Goal: Complete application form

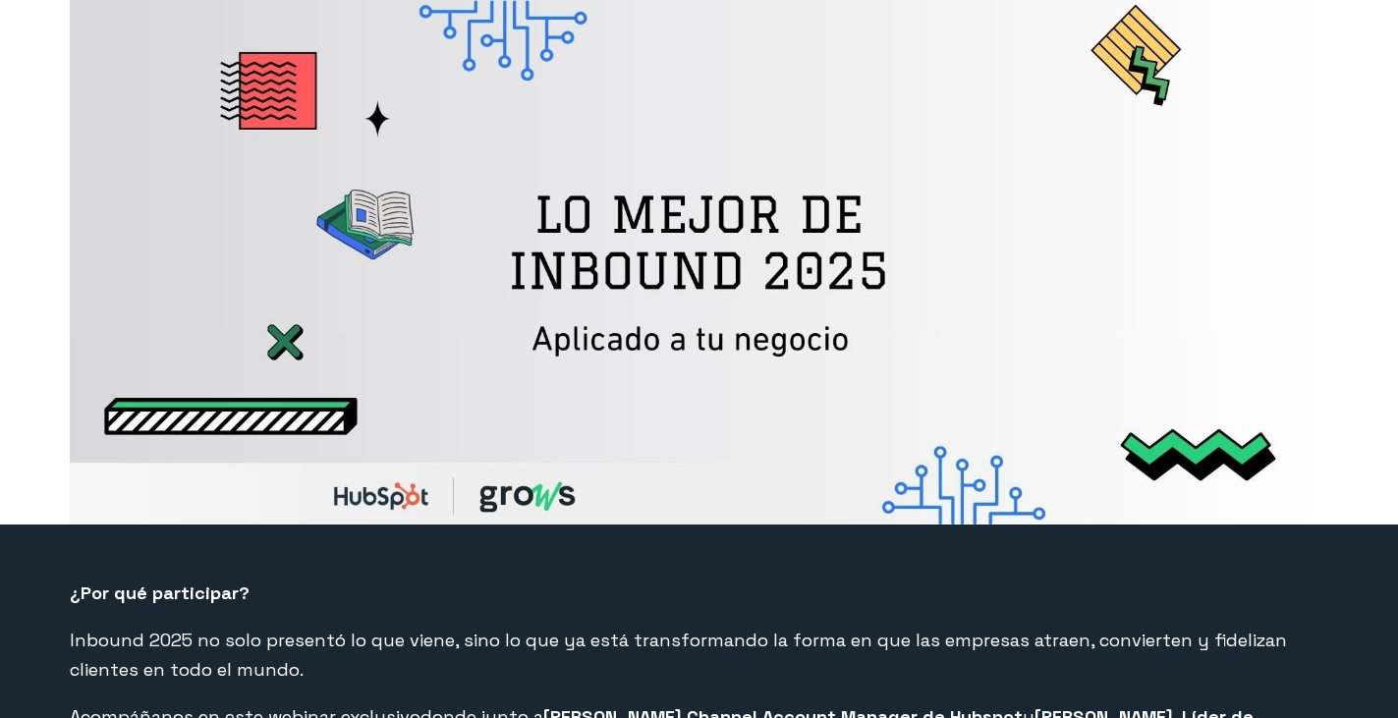
select select "CO"
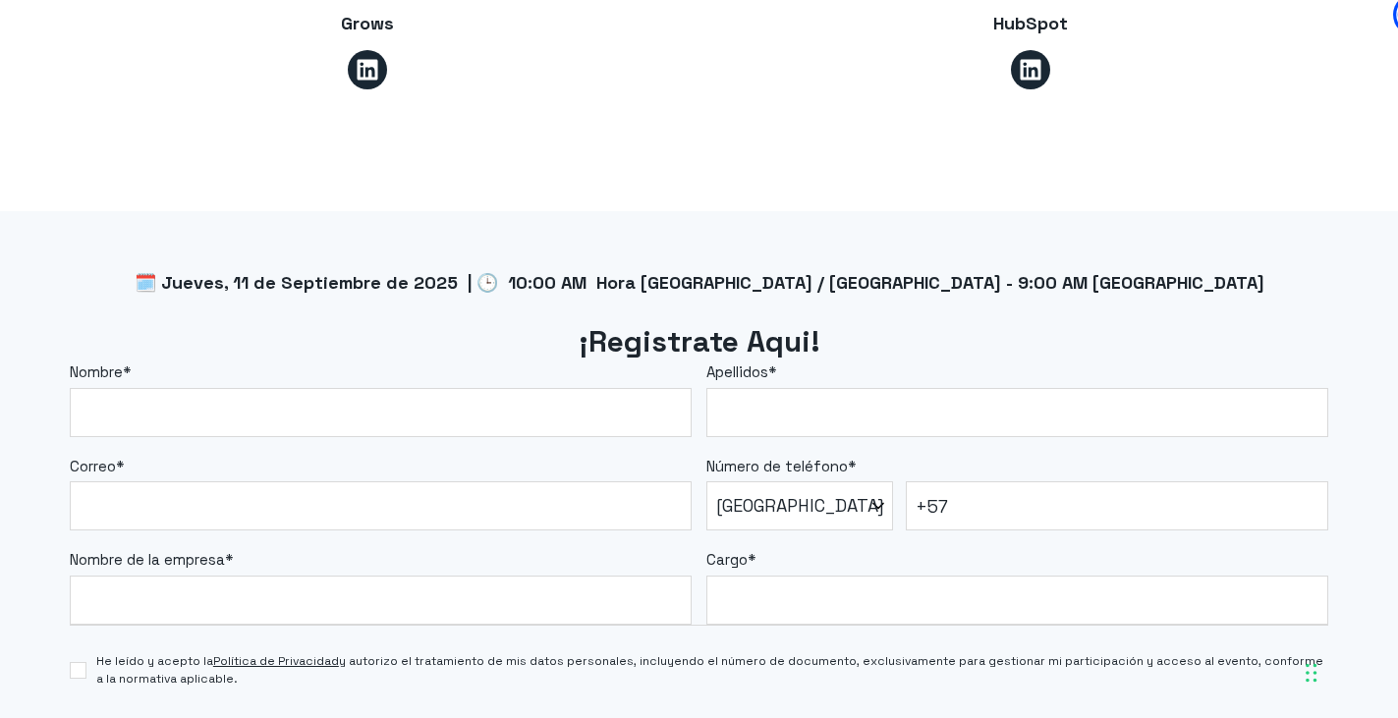
scroll to position [1572, 0]
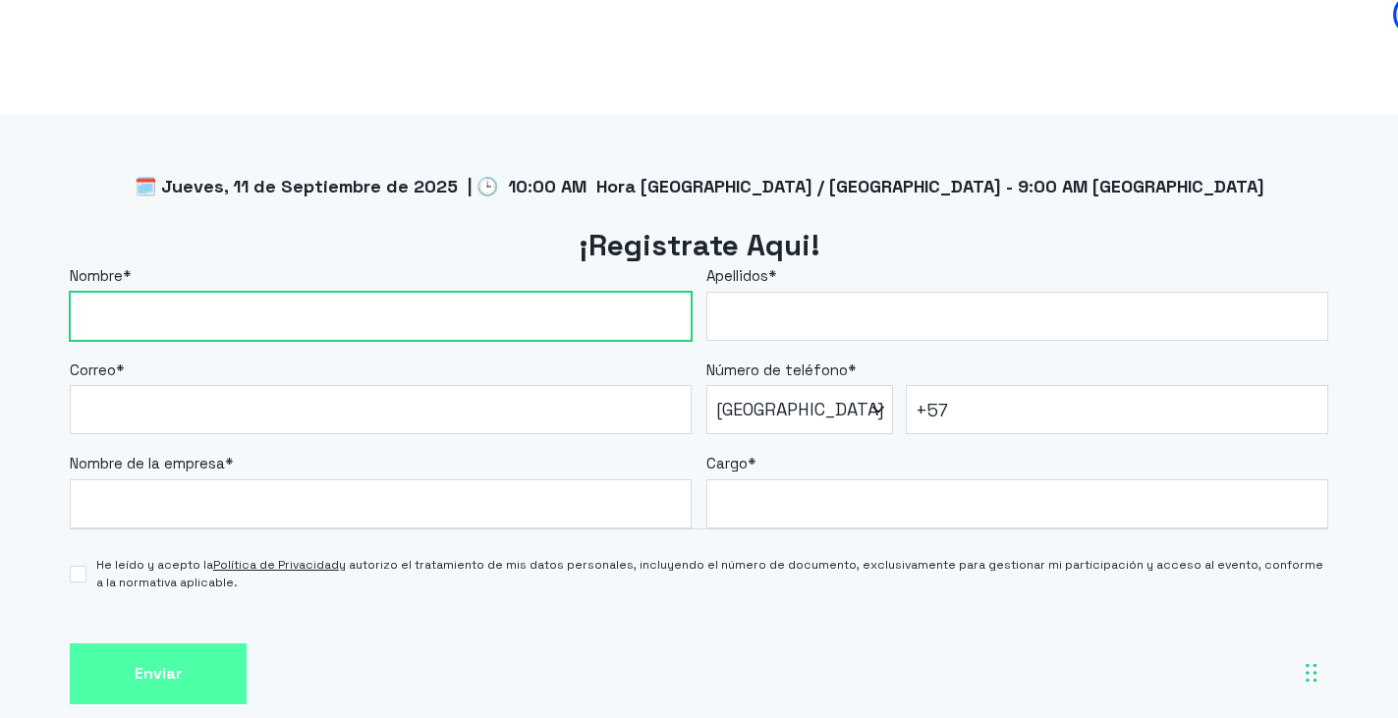
click at [235, 326] on input "Nombre *" at bounding box center [381, 316] width 622 height 49
type input "[PERSON_NAME]"
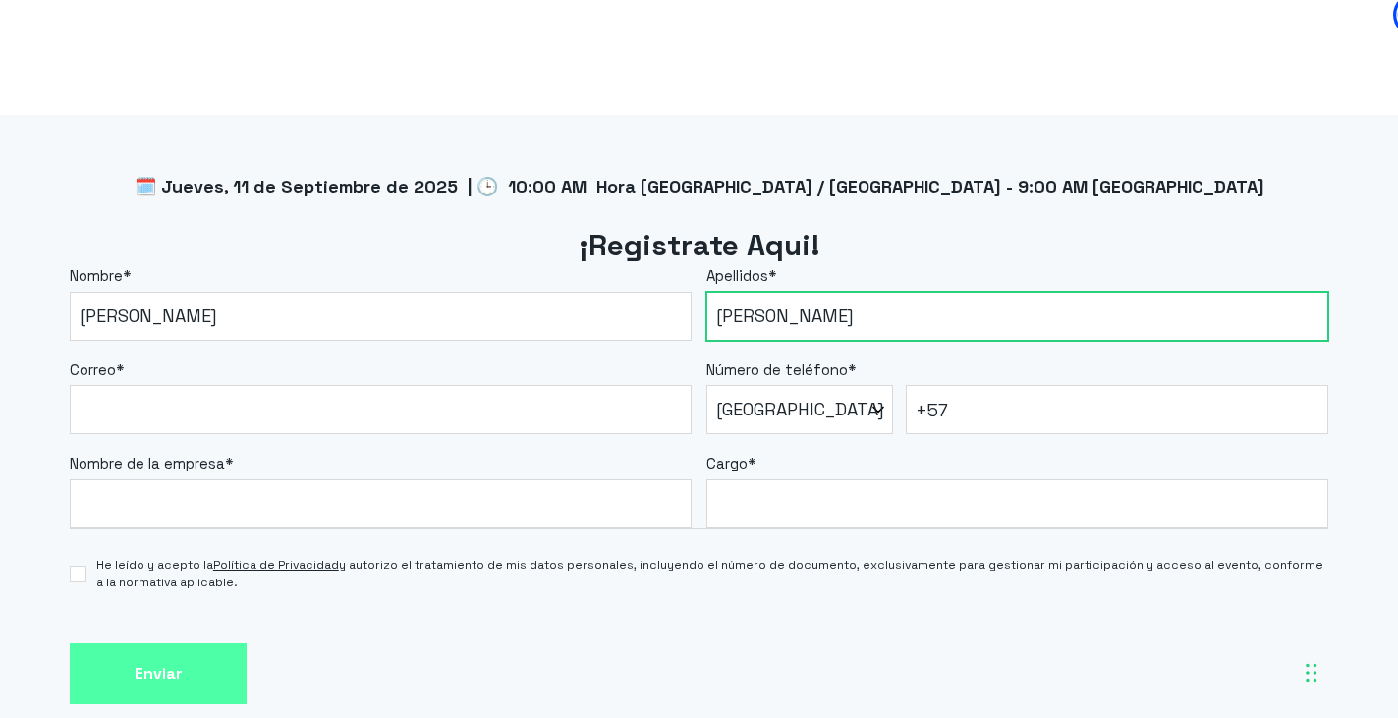
type input "[PERSON_NAME]"
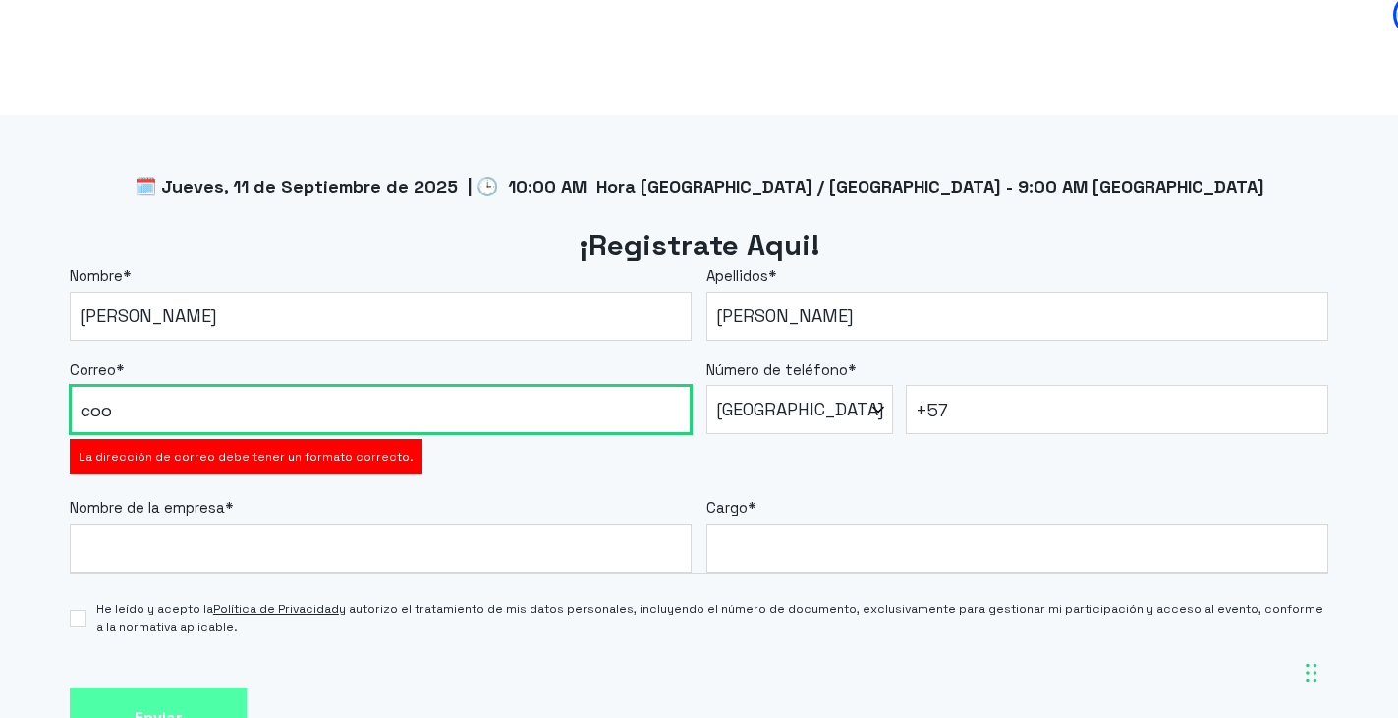
drag, startPoint x: 137, startPoint y: 401, endPoint x: 20, endPoint y: 430, distance: 120.6
click at [20, 430] on div "🗓️ Jueves, 11 de Septiembre de 2025 | 🕒 10:00 AM Hora [GEOGRAPHIC_DATA] / [GEOG…" at bounding box center [699, 466] width 1398 height 703
paste input "[EMAIL_ADDRESS][DOMAIN_NAME]"
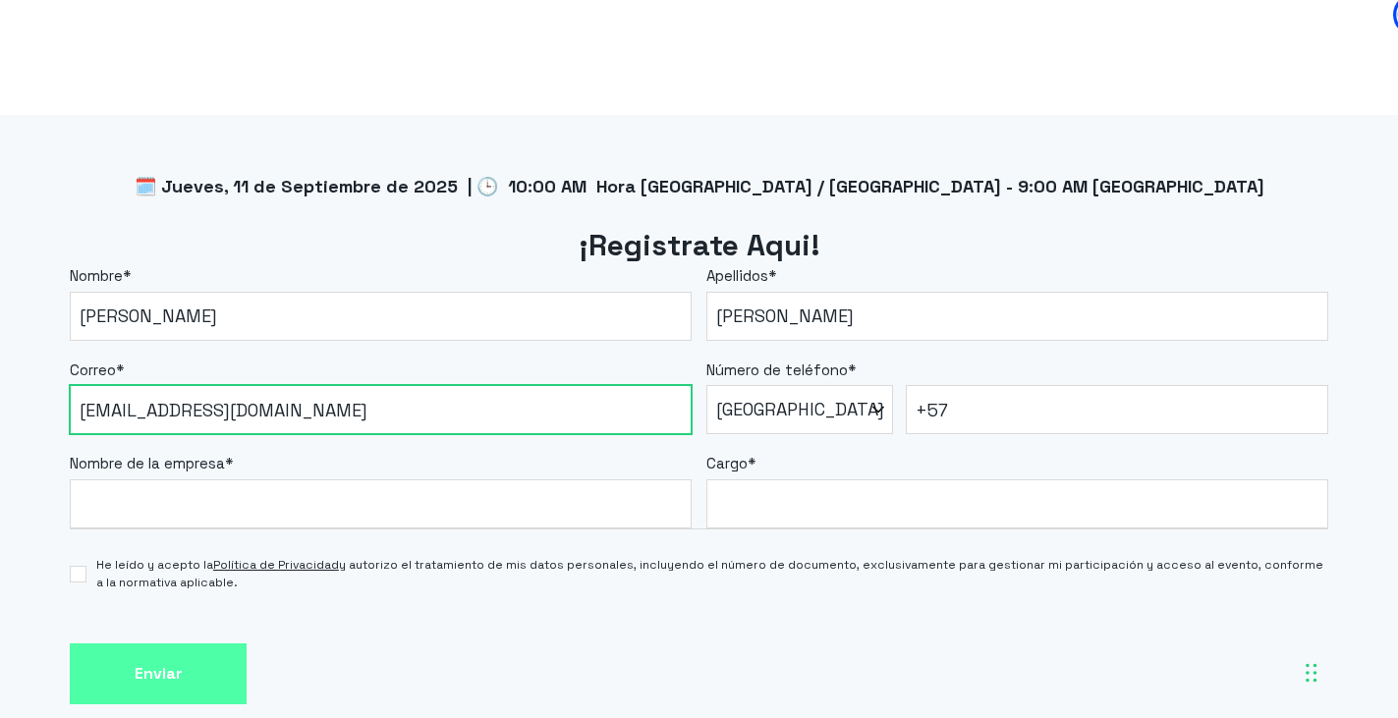
type input "[EMAIL_ADDRESS][DOMAIN_NAME]"
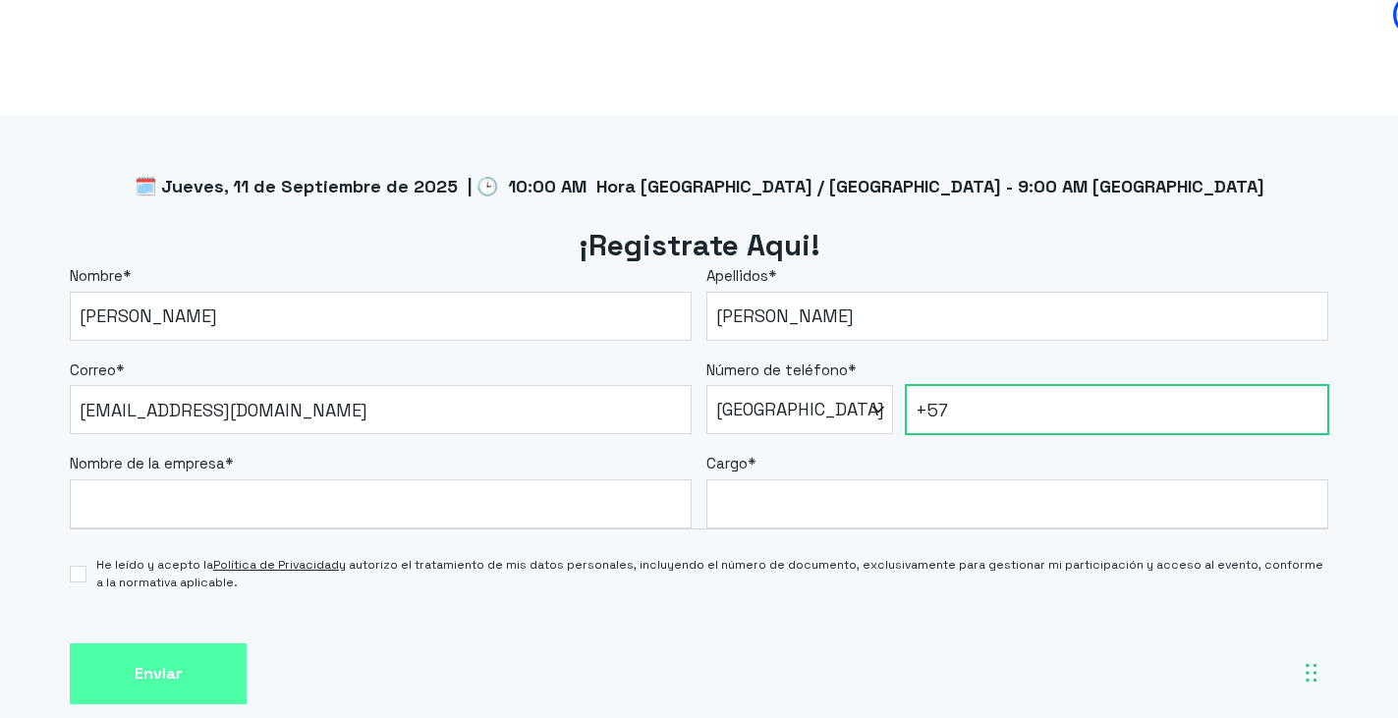
click at [1040, 420] on input "+57" at bounding box center [1117, 409] width 423 height 49
type input "[PHONE_NUMBER]"
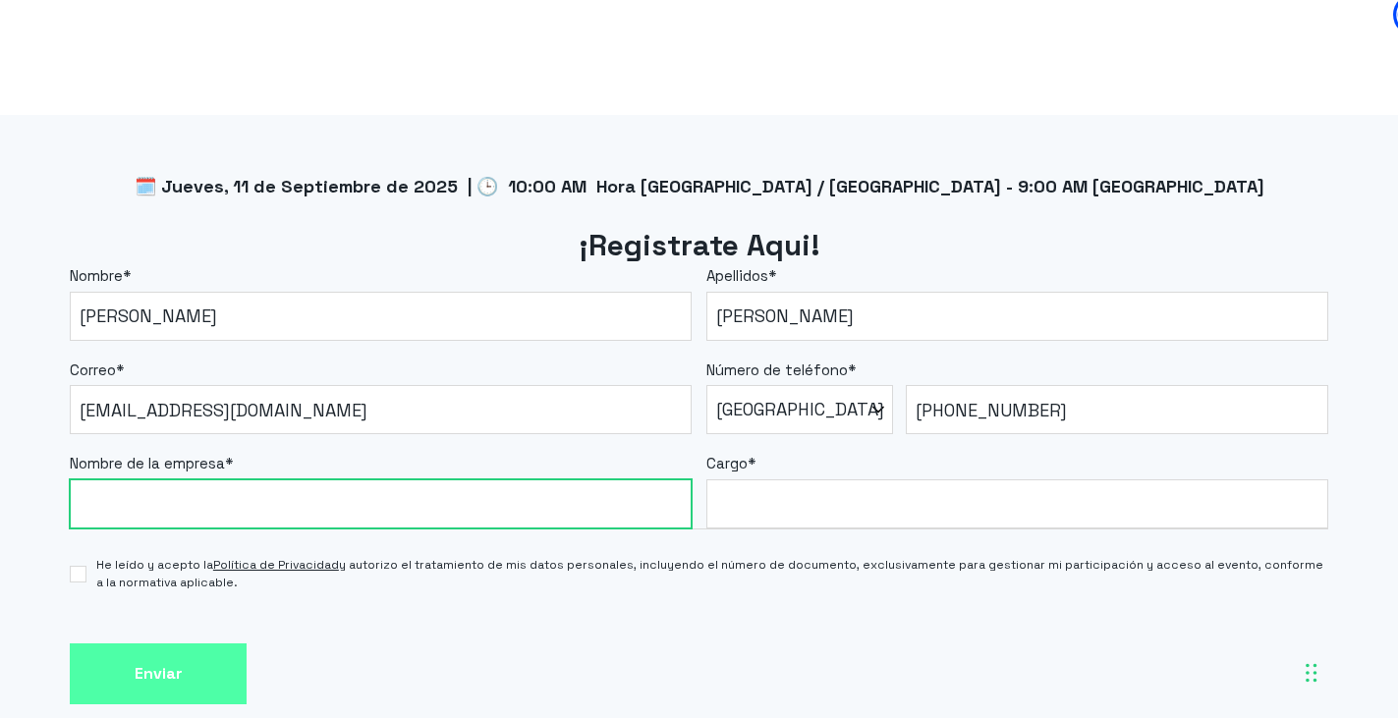
click at [188, 513] on input "Nombre de la empresa *" at bounding box center [381, 503] width 622 height 49
type input "Campoalto Acesalud"
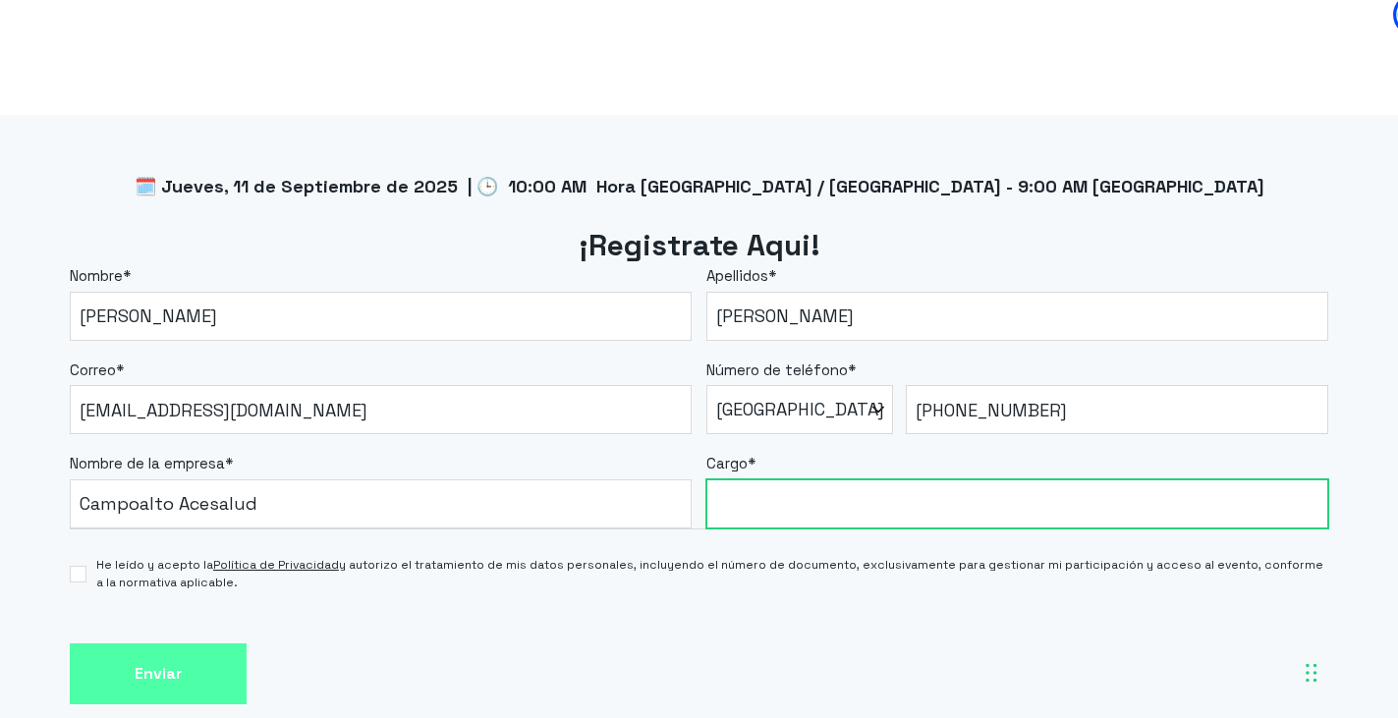
click at [768, 498] on input "Cargo *" at bounding box center [1017, 503] width 622 height 49
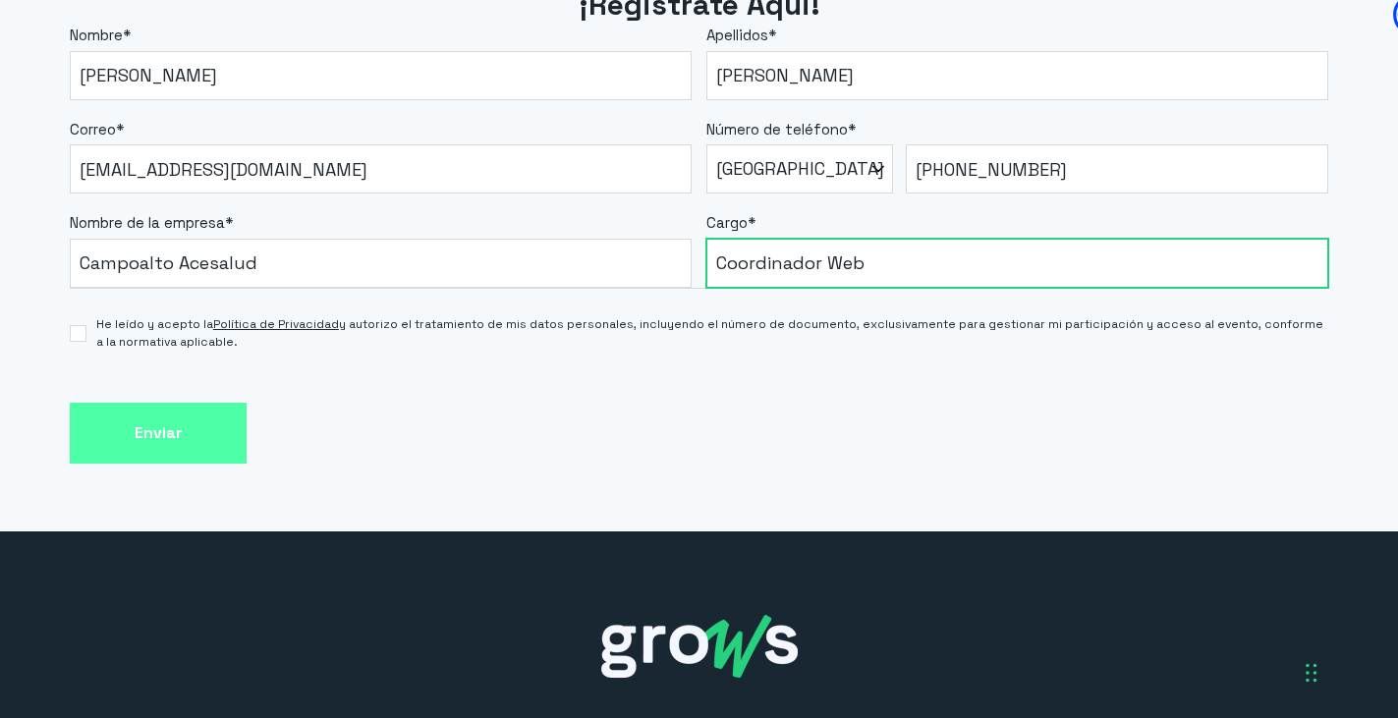
scroll to position [1856, 0]
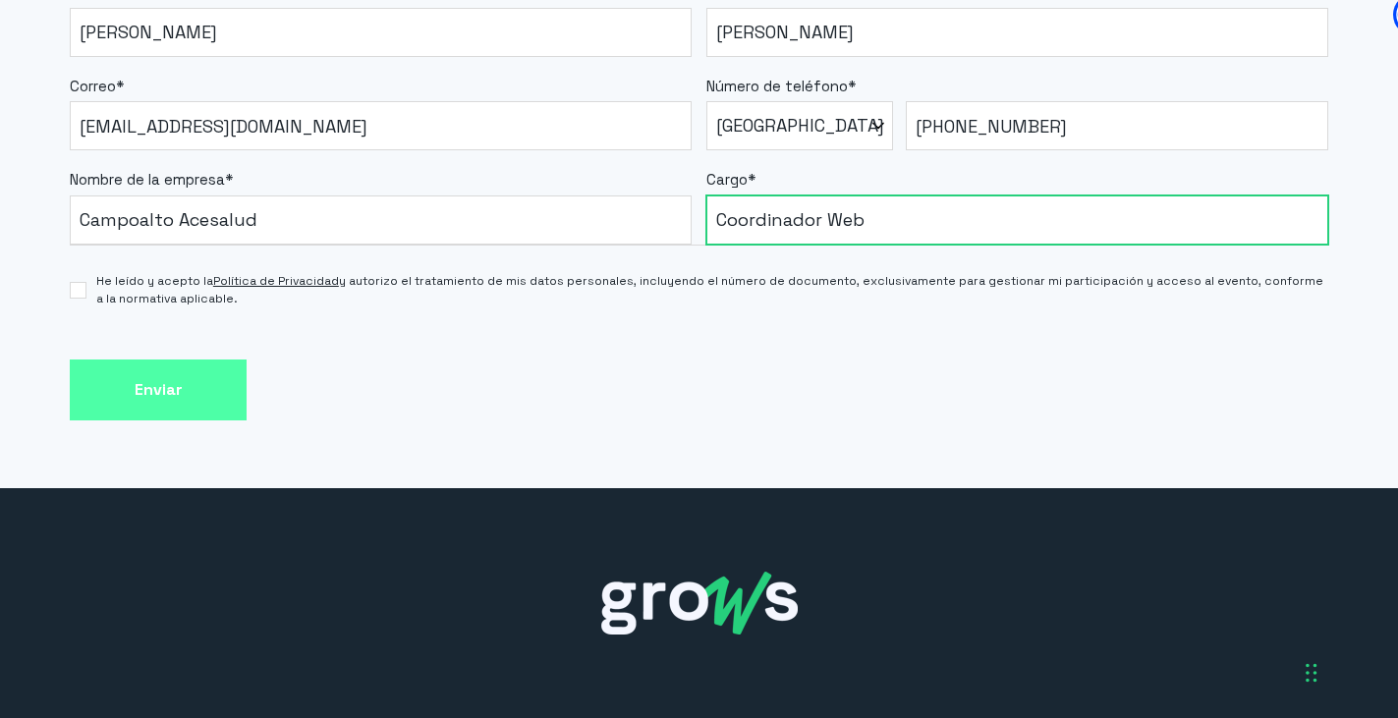
type input "Coordinador Web"
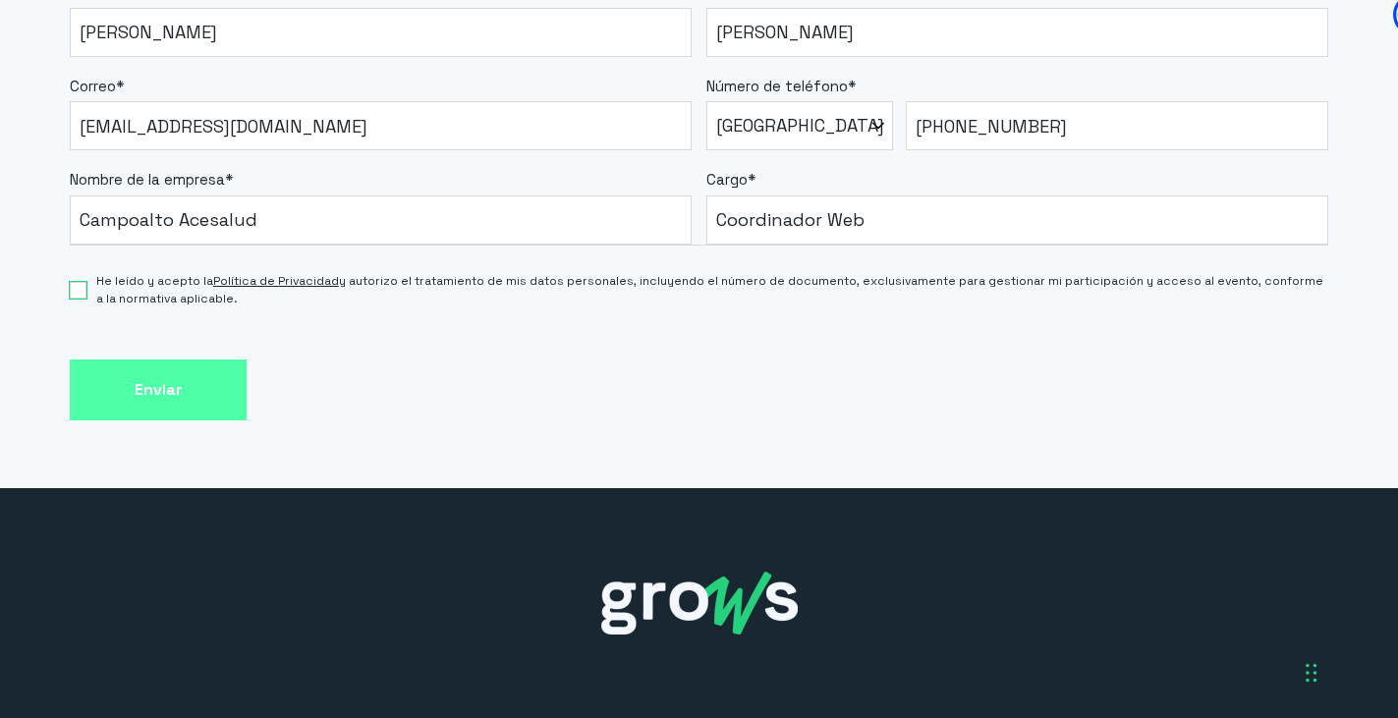
click at [73, 296] on input "He leído y acepto la Política de Privacidad y autorizo el tratamiento de mis da…" at bounding box center [78, 290] width 17 height 17
checkbox input "true"
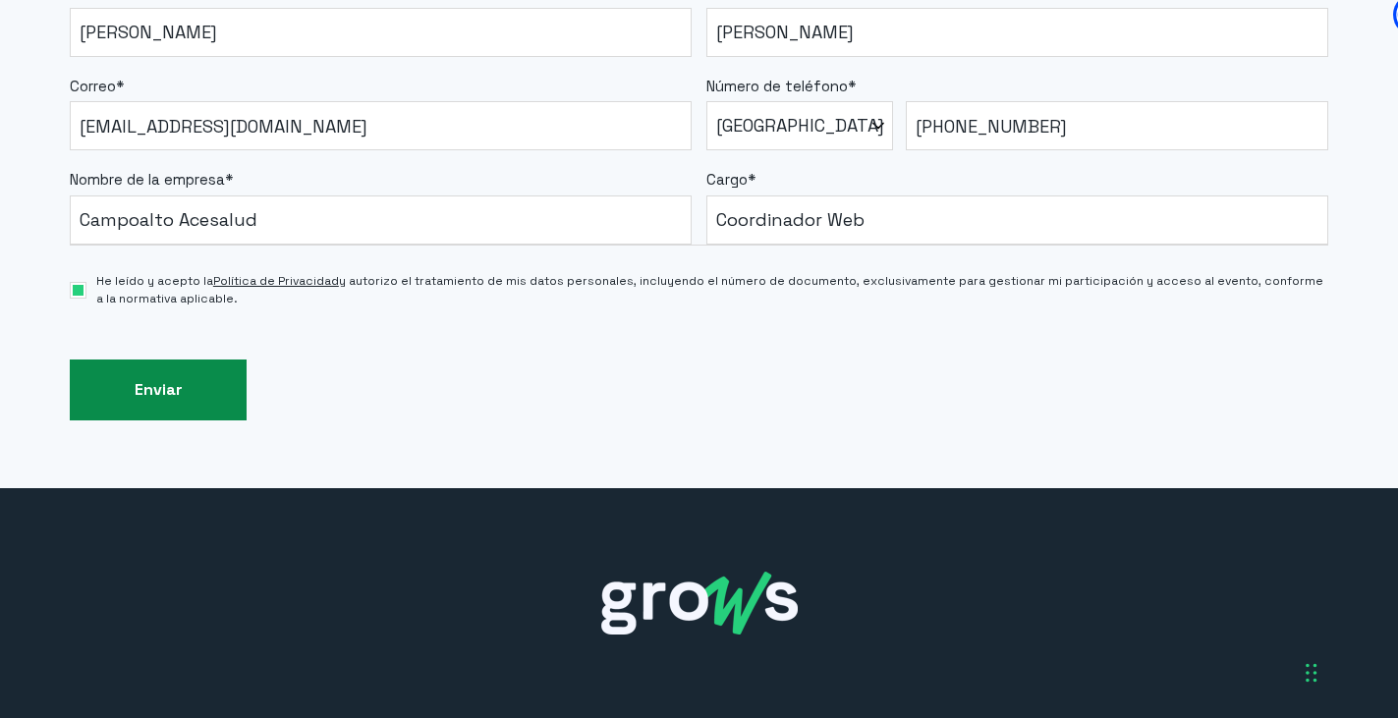
click at [180, 397] on input "Enviar" at bounding box center [158, 391] width 177 height 62
